Goal: Transaction & Acquisition: Purchase product/service

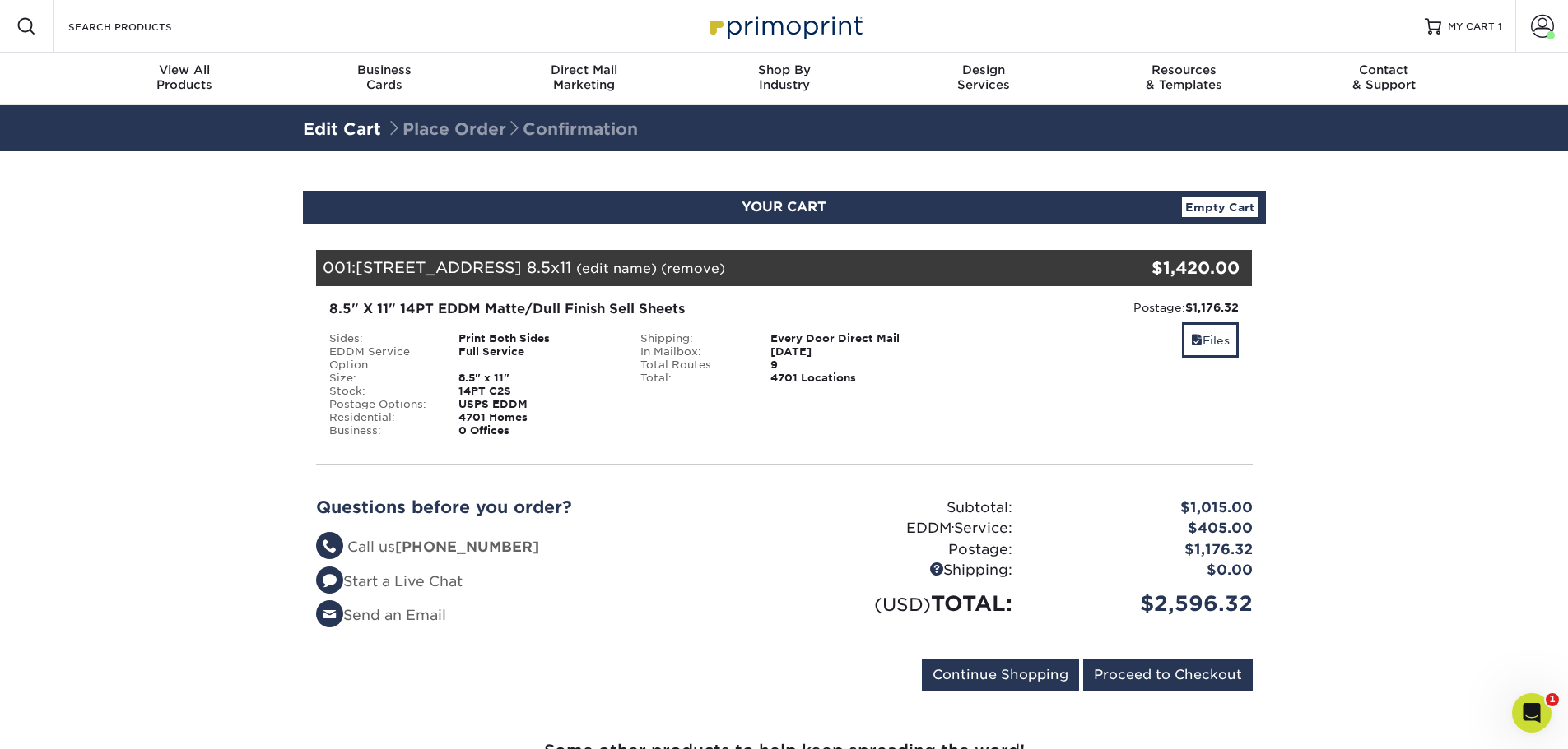
click at [1236, 205] on link "Empty Cart" at bounding box center [1220, 207] width 75 height 20
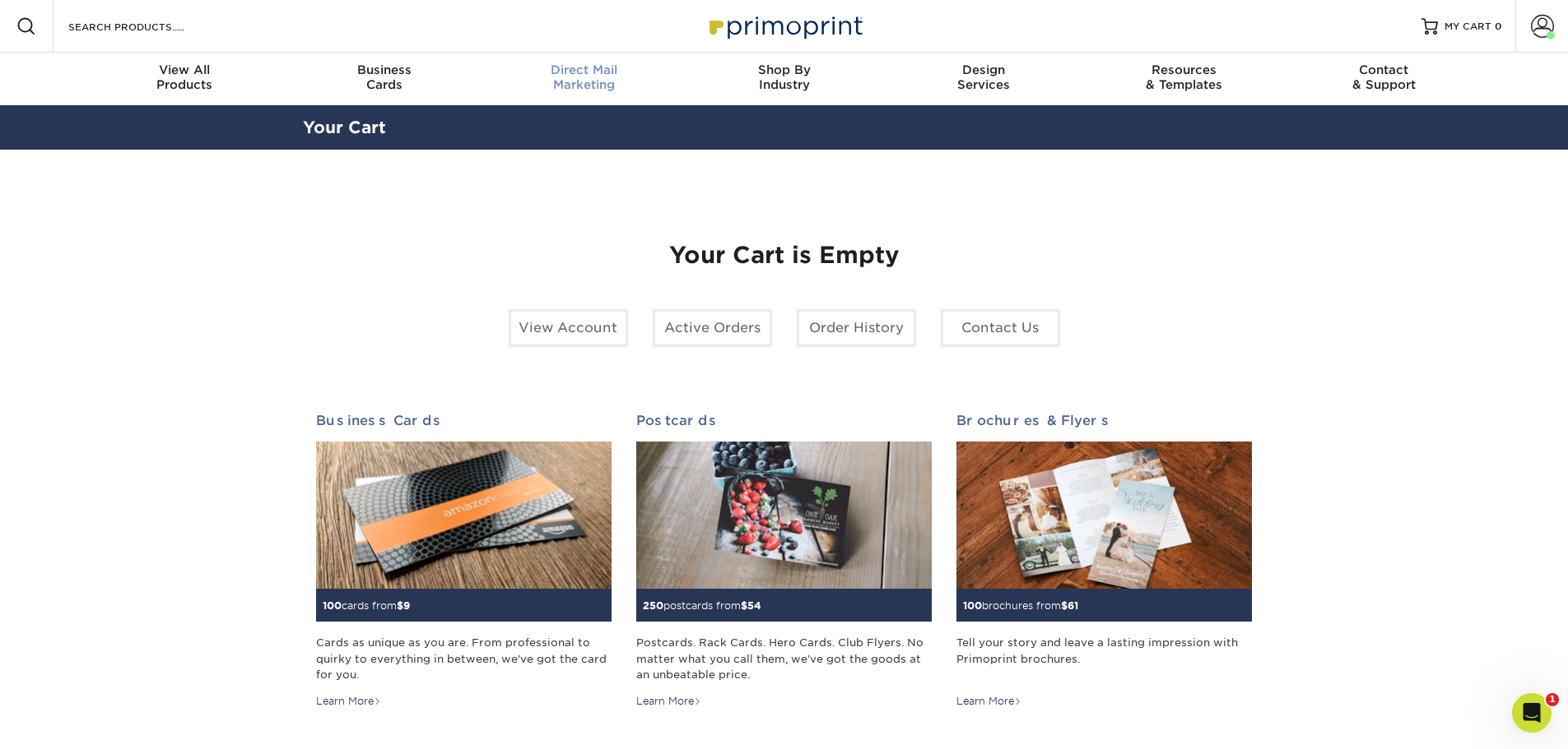
click at [570, 79] on div "Direct Mail Marketing" at bounding box center [584, 77] width 200 height 30
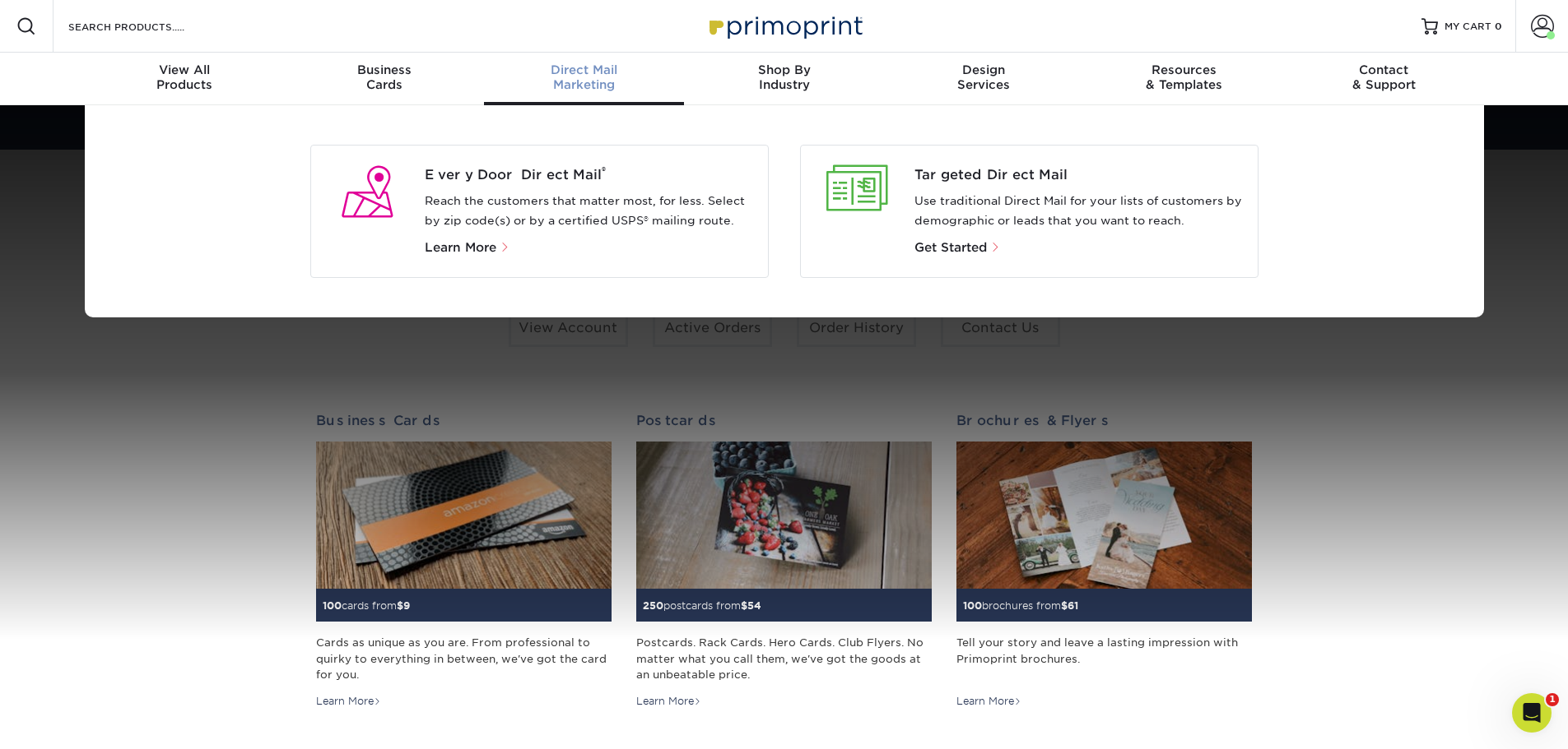
click at [550, 163] on div "Every Door Direct Mail ® Reach the customers that matter most, for less. Select…" at bounding box center [539, 211] width 458 height 133
click at [547, 179] on span "Every Door Direct Mail ®" at bounding box center [590, 176] width 330 height 20
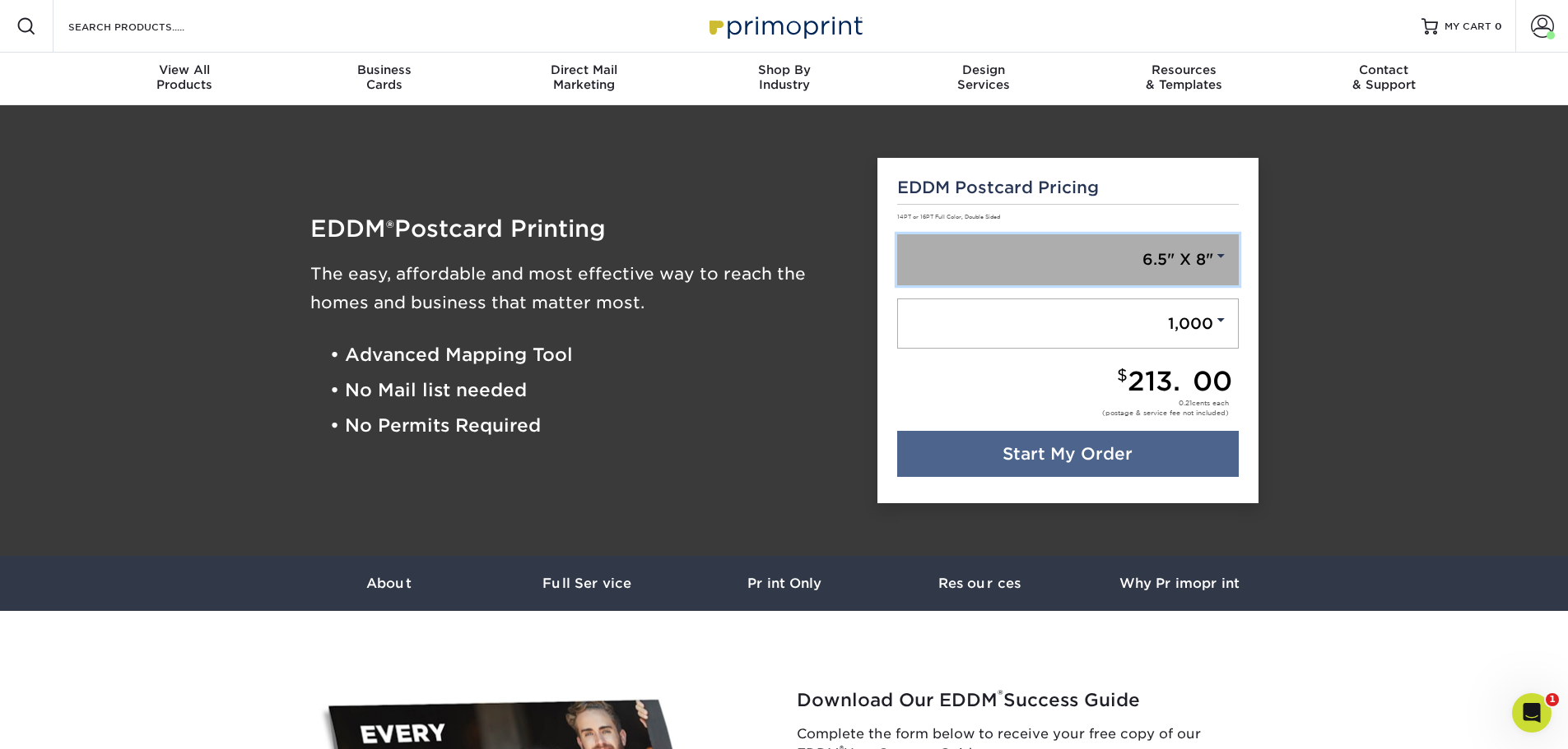
click at [1207, 264] on link "6.5" X 8"" at bounding box center [1068, 260] width 342 height 51
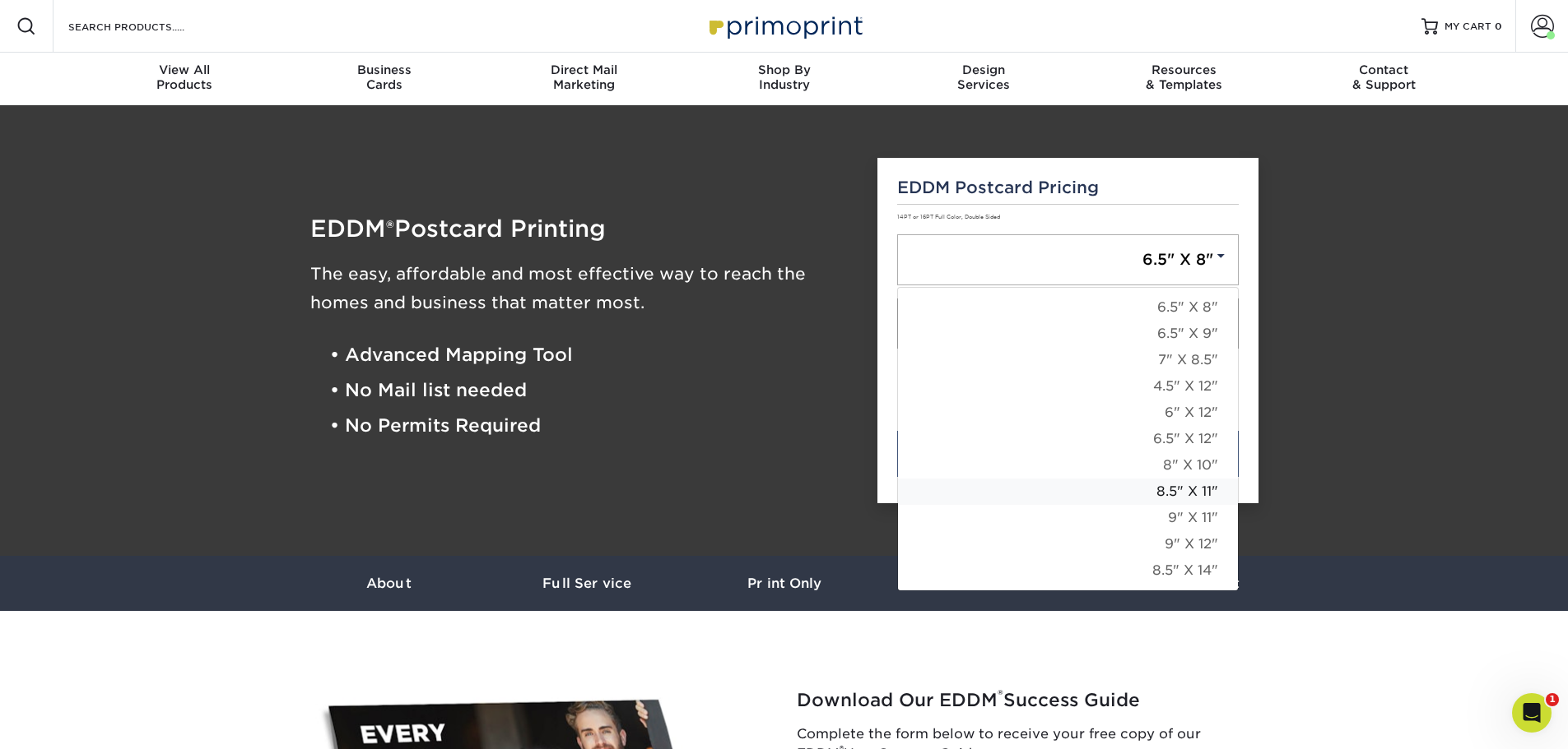
click at [1196, 487] on link "8.5" X 11"" at bounding box center [1068, 491] width 340 height 26
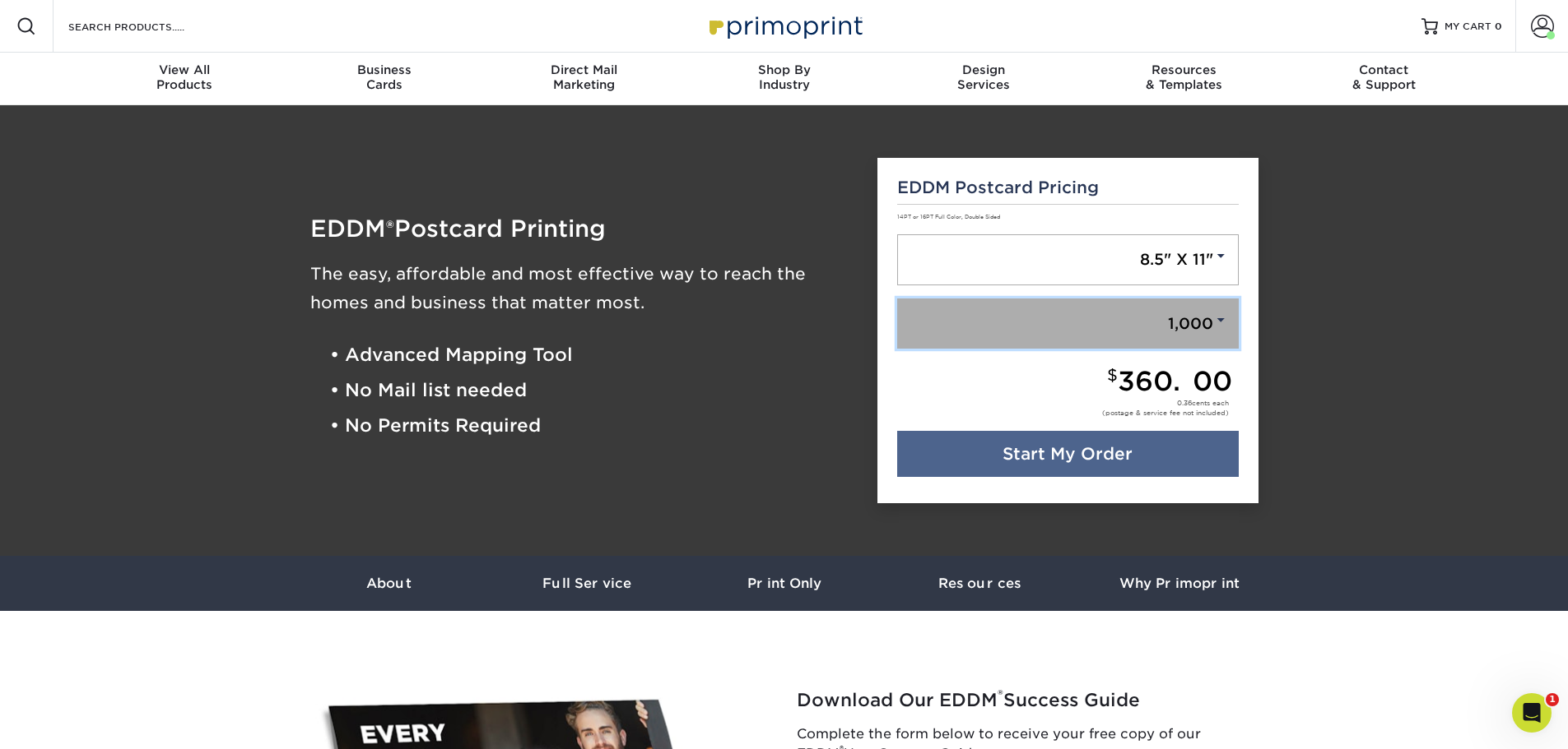
click at [1184, 319] on link "1,000" at bounding box center [1068, 323] width 342 height 51
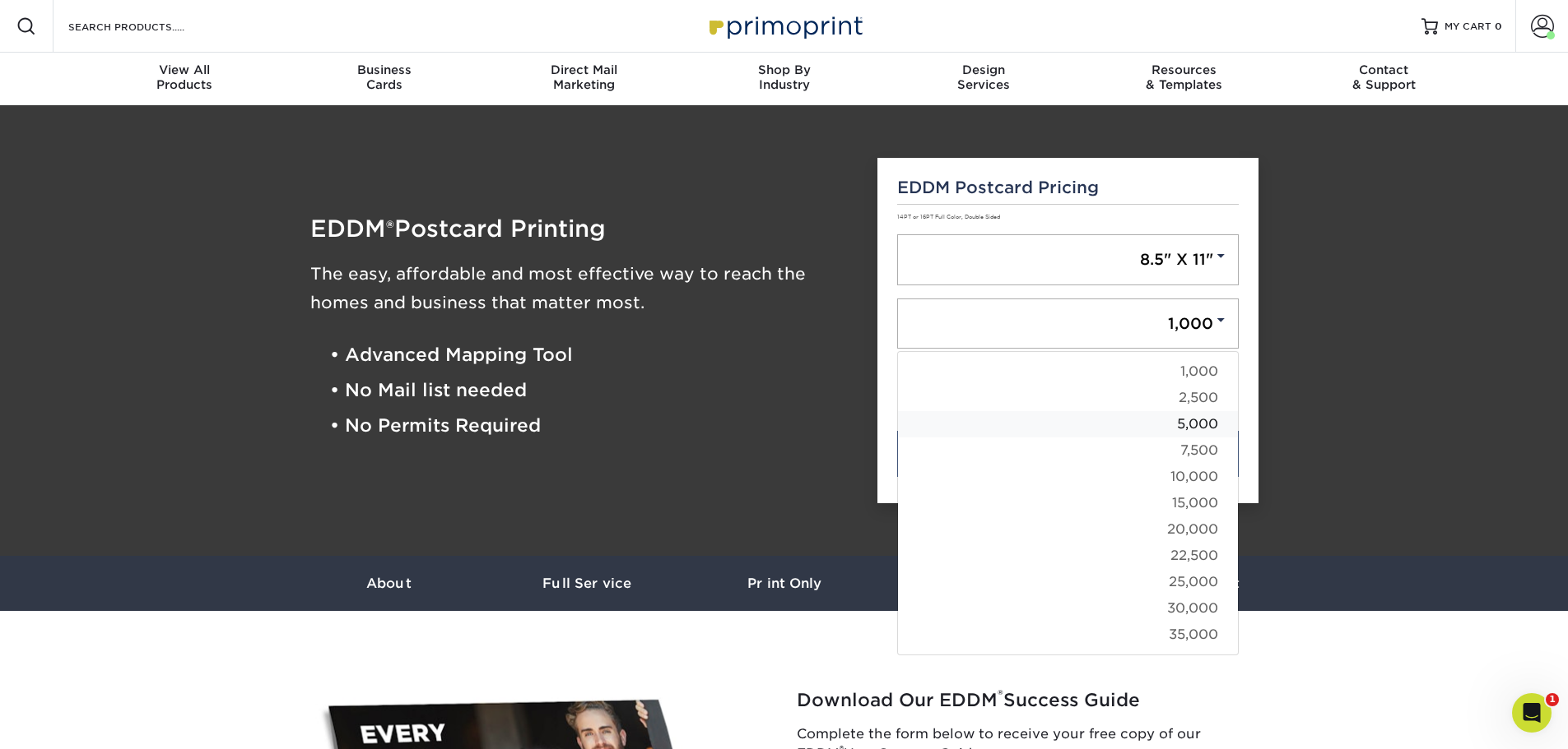
click at [1212, 421] on link "5,000" at bounding box center [1068, 424] width 340 height 26
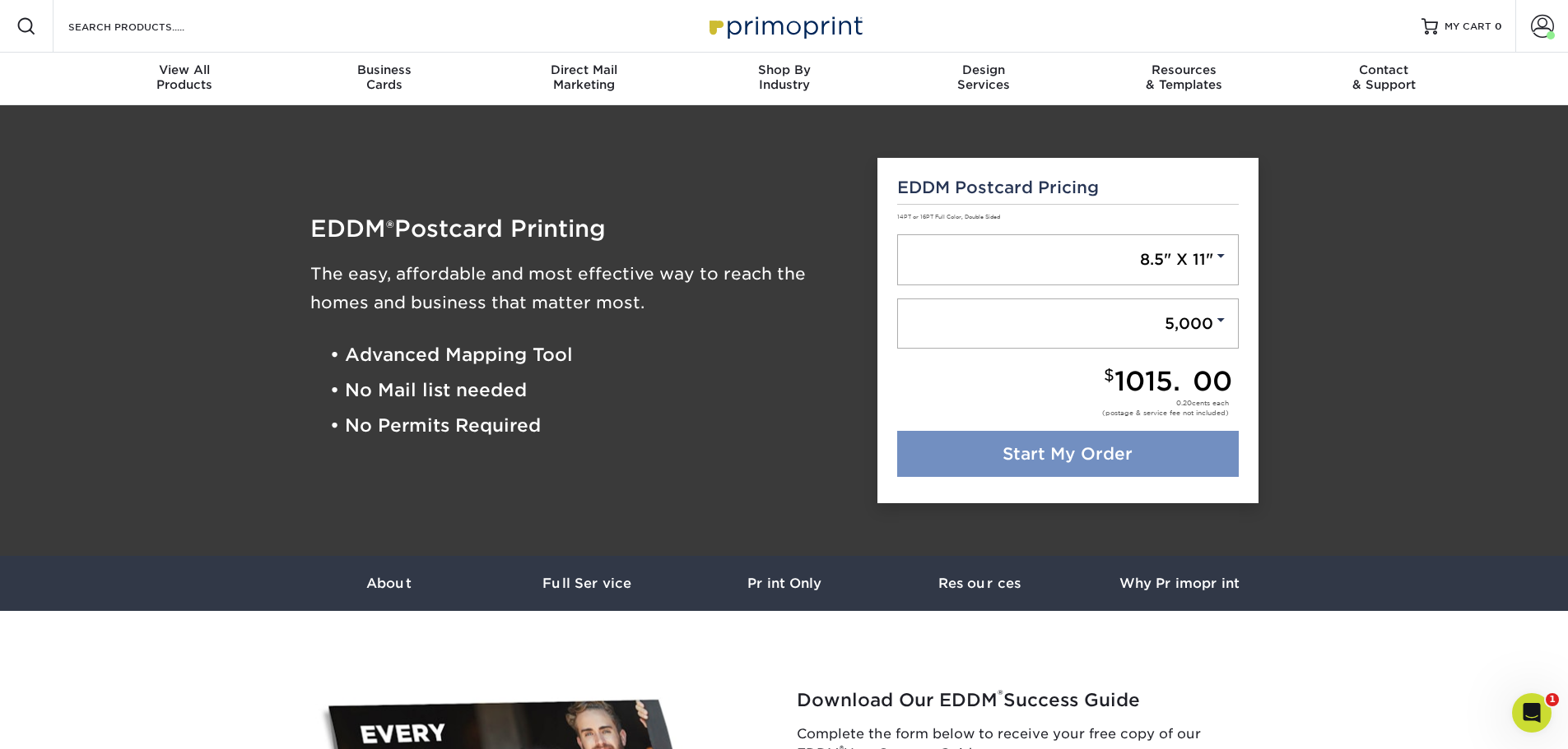
click at [1039, 447] on link "Start My Order" at bounding box center [1068, 453] width 342 height 46
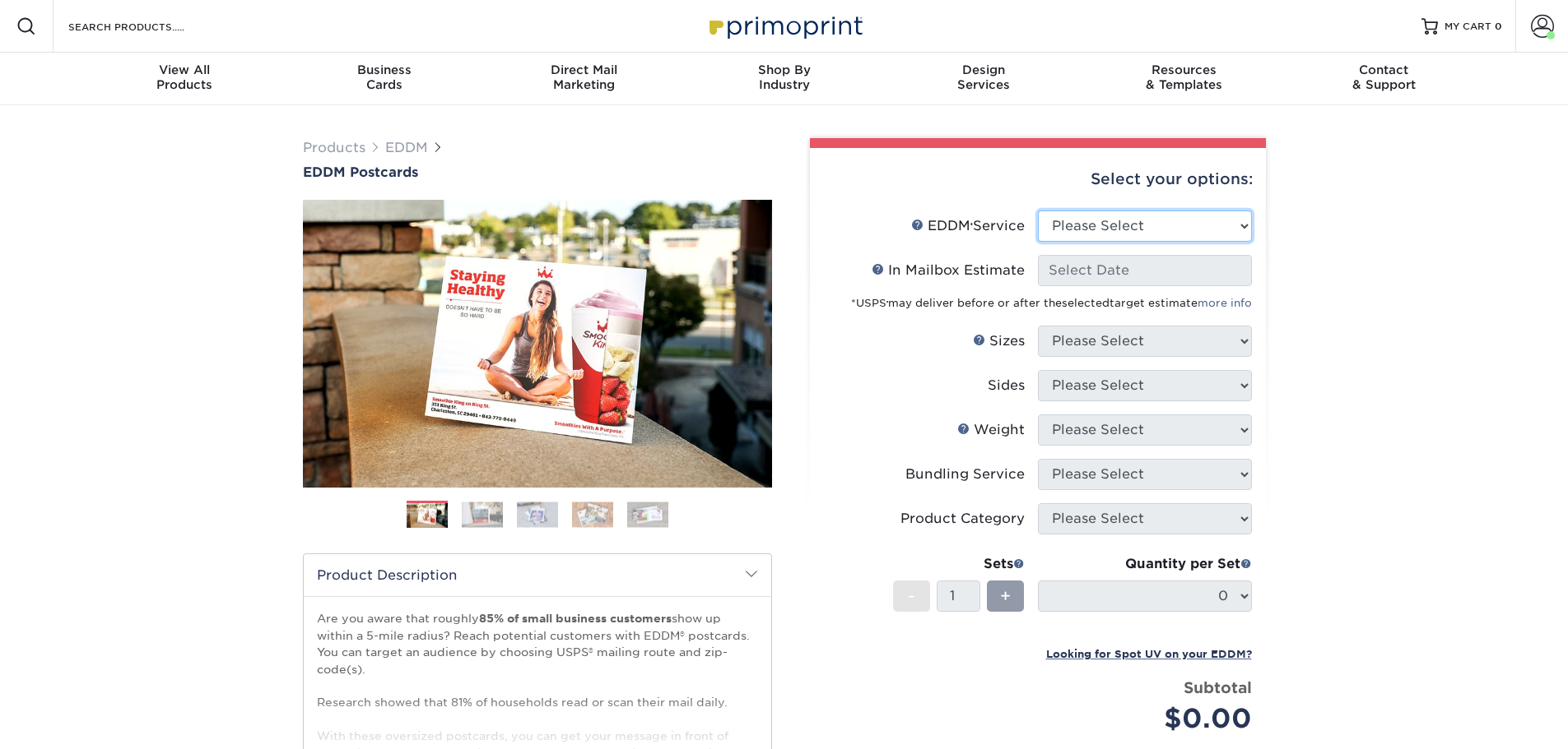
click at [1139, 223] on select "Please Select Full Service Print Only" at bounding box center [1145, 226] width 214 height 31
select select "full_service"
click at [1038, 211] on select "Please Select Full Service Print Only" at bounding box center [1145, 226] width 214 height 31
select select "-1"
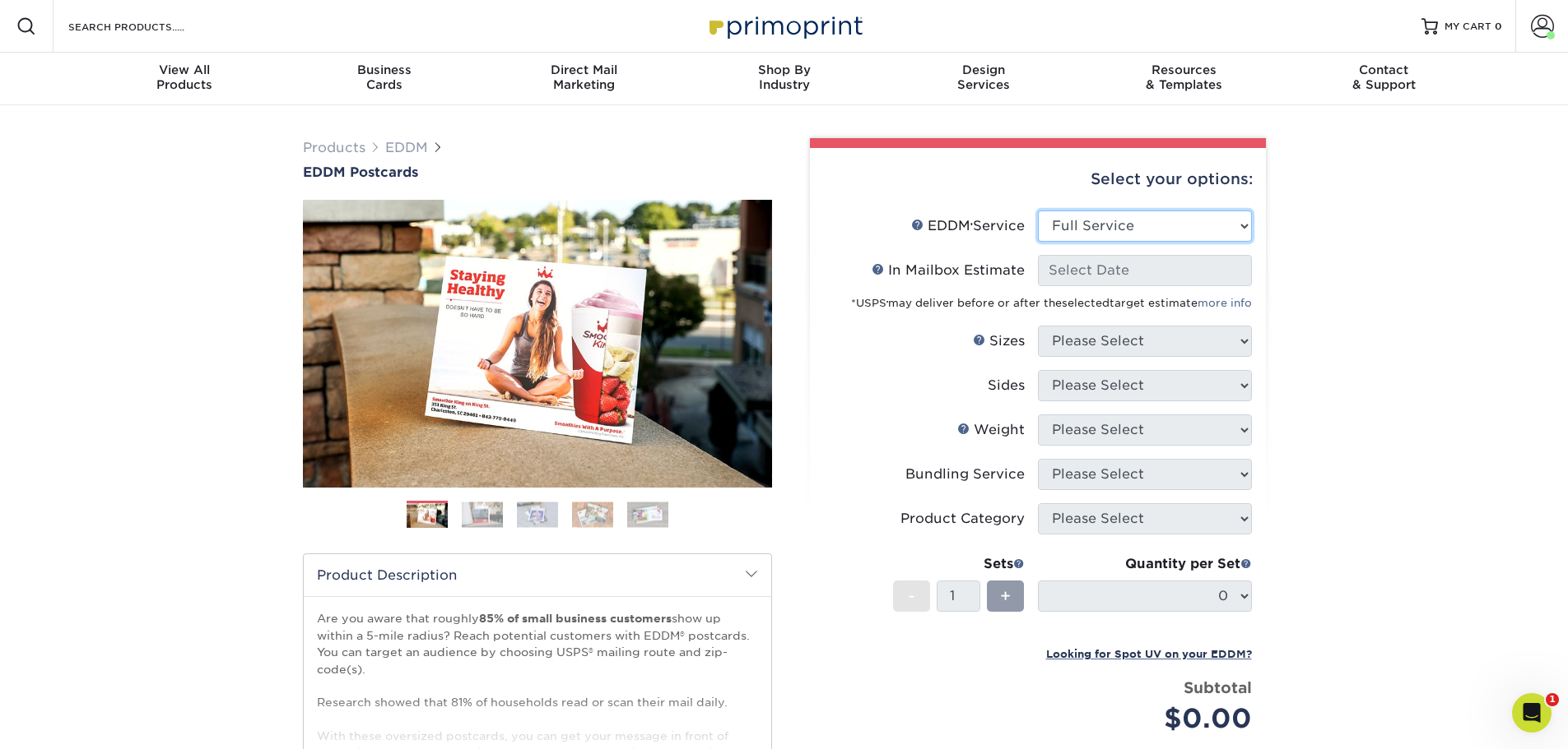
select select "-1"
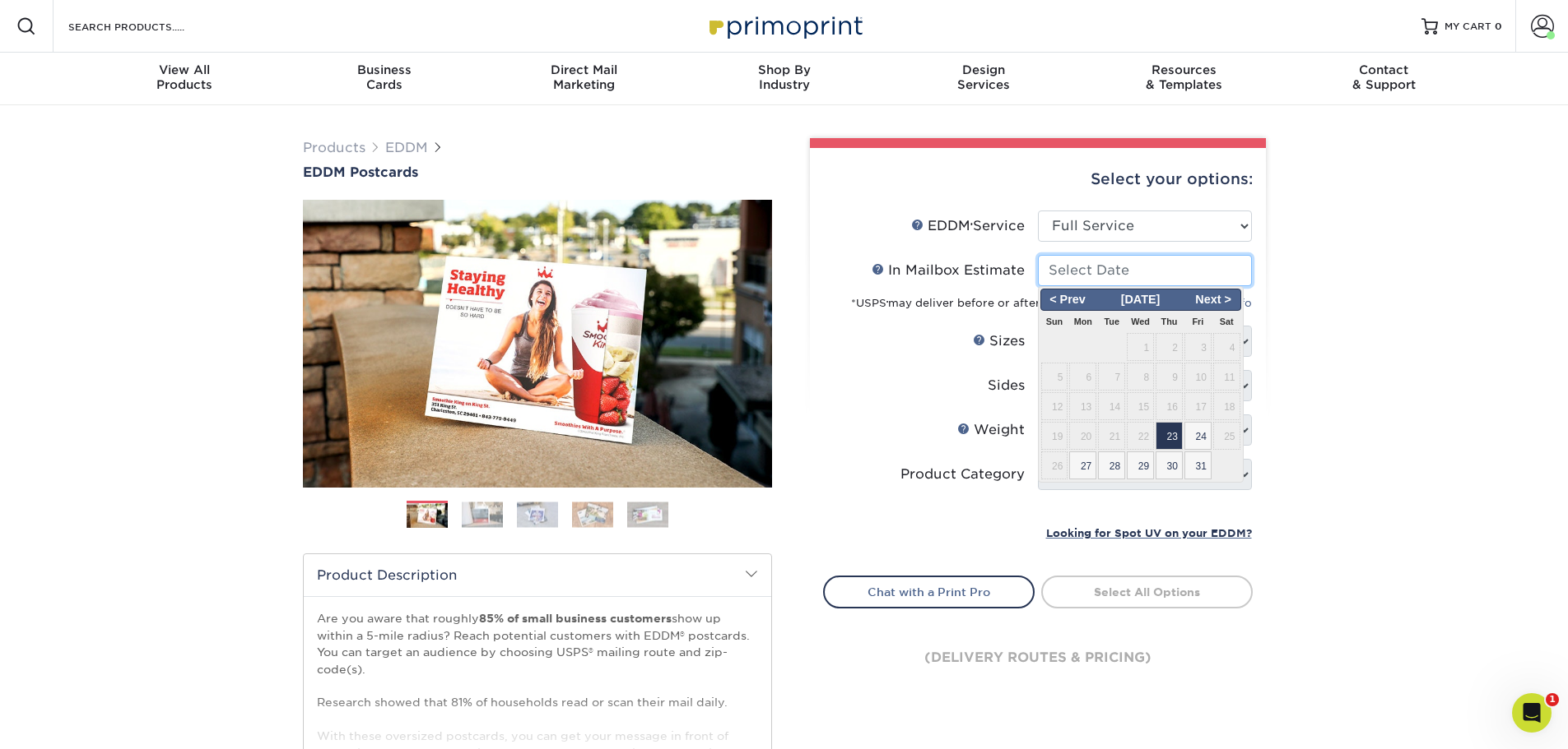
click at [1110, 273] on input "In Mailbox Estimate Help In Mailbox Estimate" at bounding box center [1145, 271] width 214 height 31
